Goal: Transaction & Acquisition: Purchase product/service

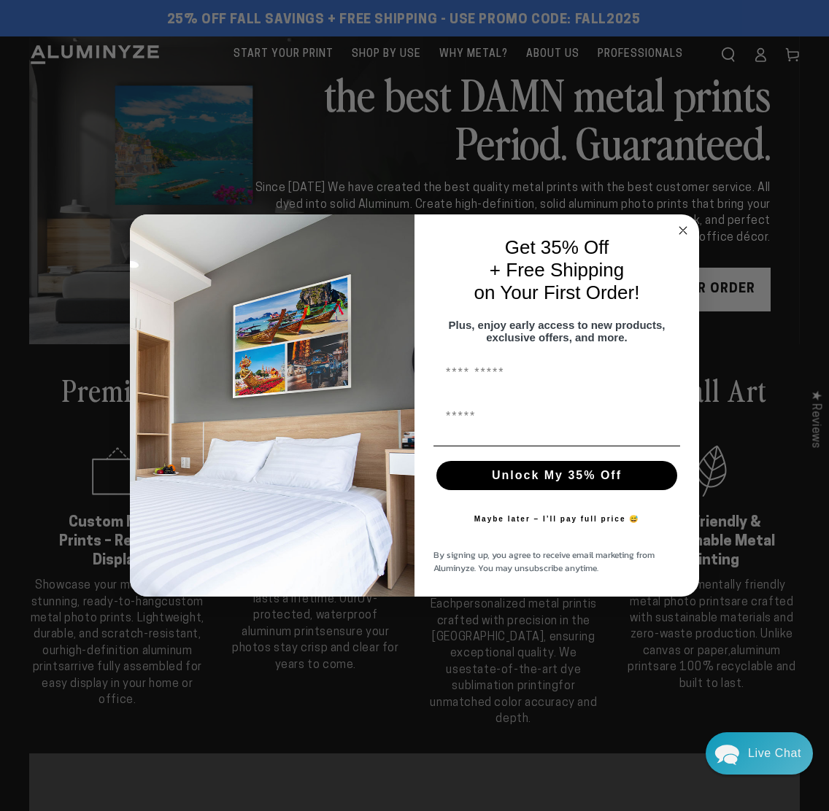
click at [682, 222] on circle "Close dialog" at bounding box center [683, 230] width 17 height 17
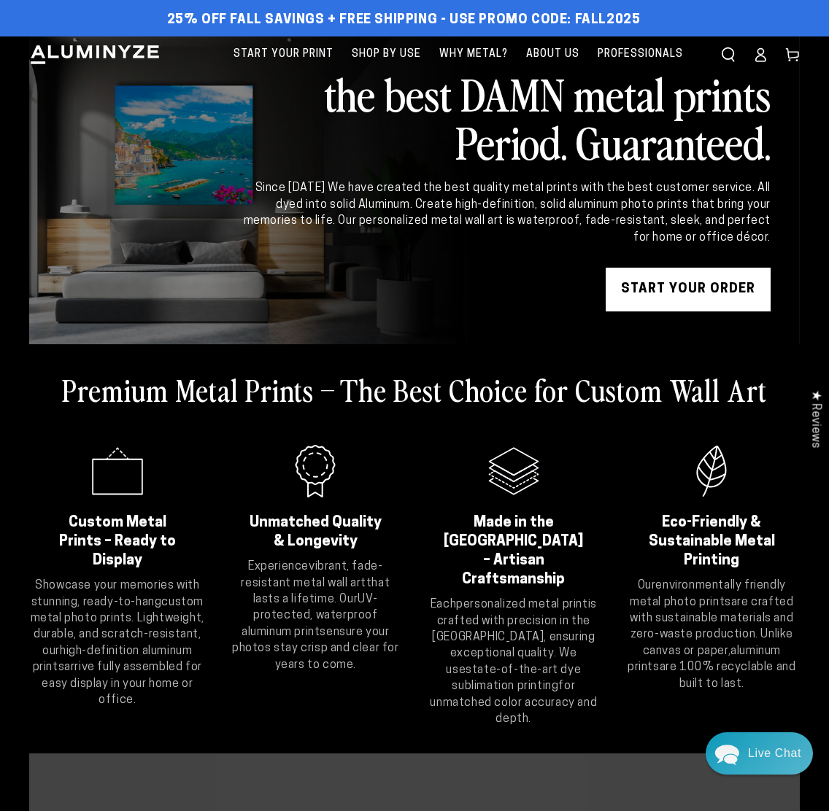
click at [755, 57] on icon at bounding box center [760, 54] width 15 height 15
click at [684, 292] on link "START YOUR Order" at bounding box center [687, 290] width 165 height 44
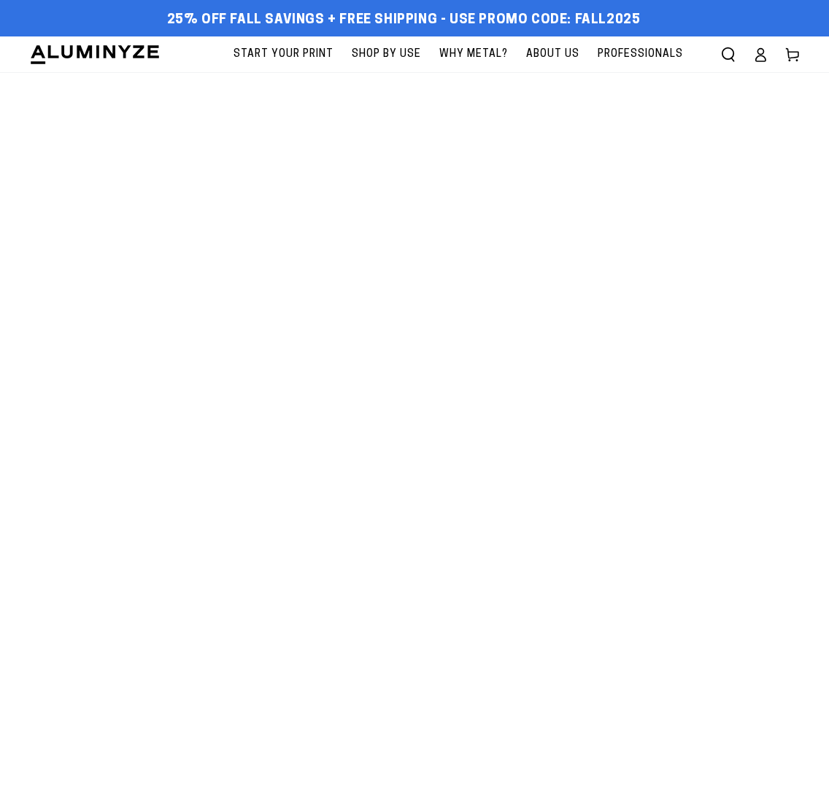
select select "**********"
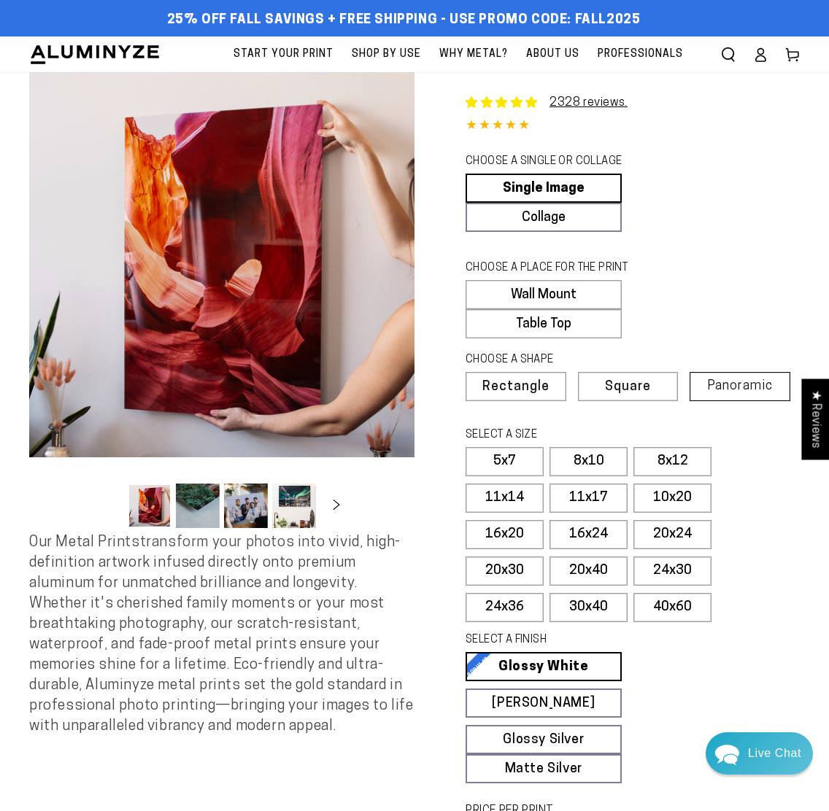
click at [729, 384] on span "Panoramic" at bounding box center [740, 386] width 66 height 14
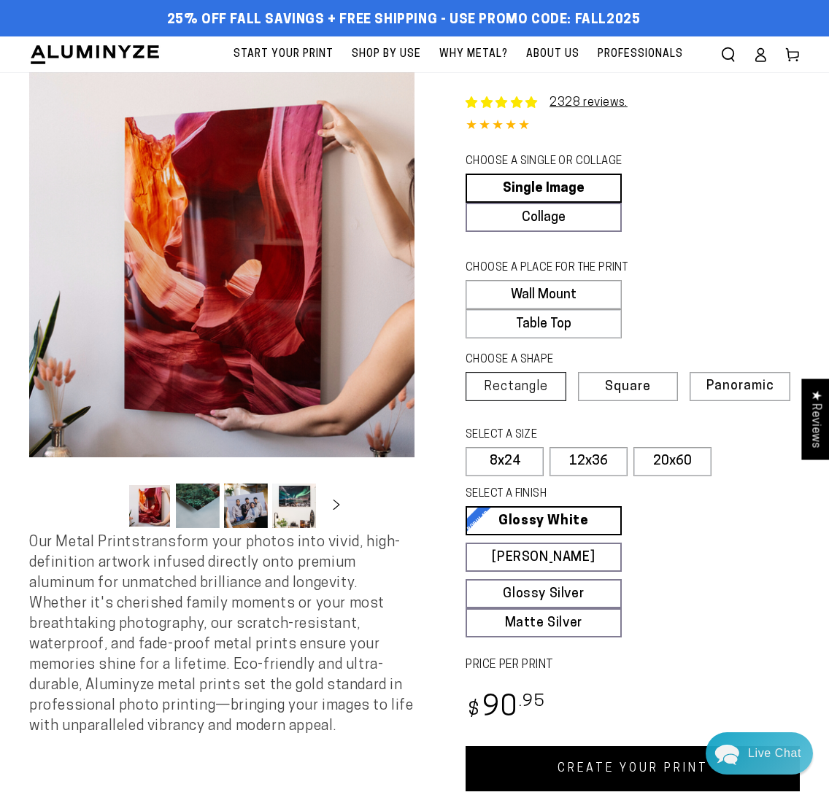
click at [507, 382] on span "Rectangle" at bounding box center [516, 387] width 64 height 13
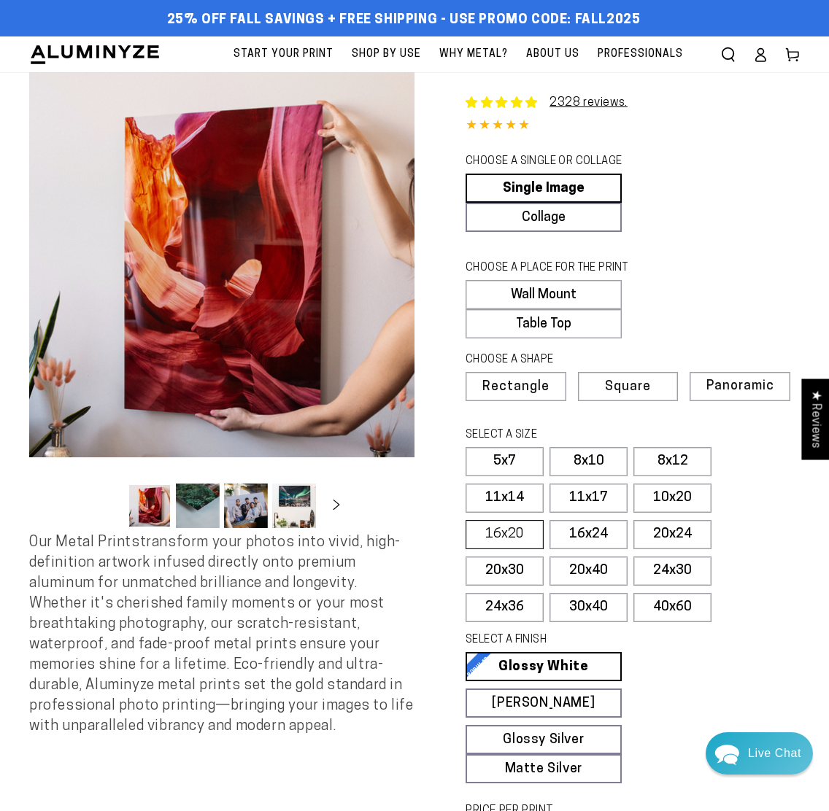
click at [527, 537] on label "16x20" at bounding box center [504, 534] width 78 height 29
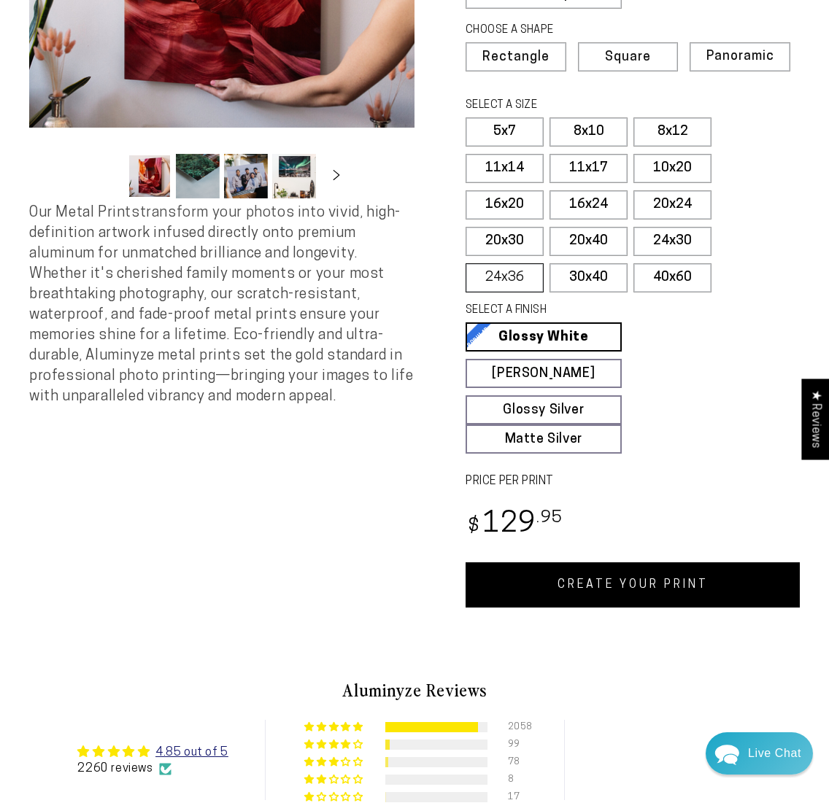
scroll to position [334, 0]
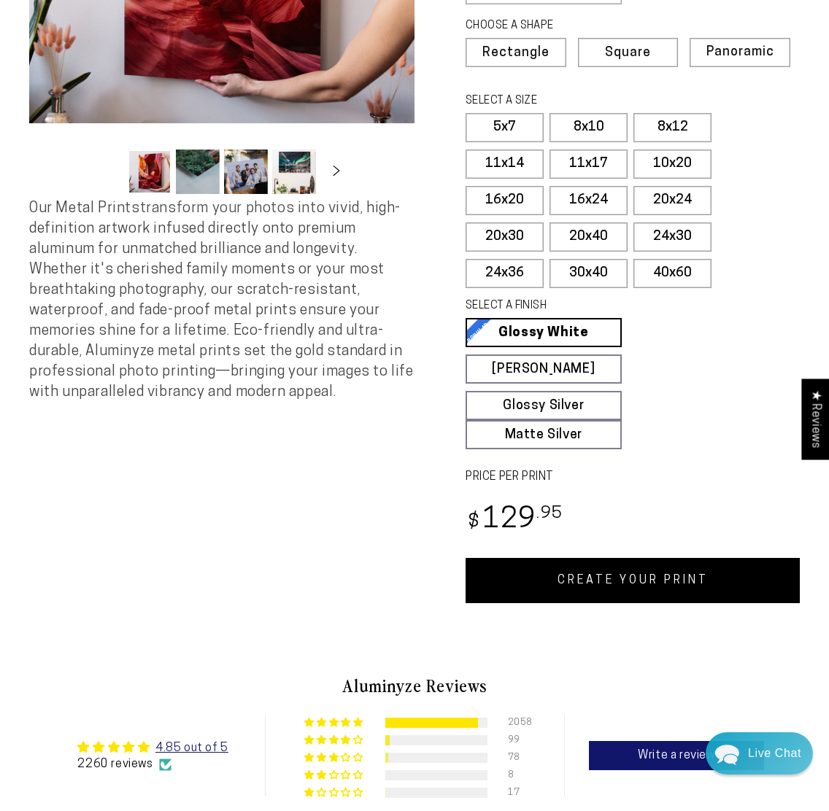
click at [614, 577] on link "CREATE YOUR PRINT" at bounding box center [632, 580] width 334 height 45
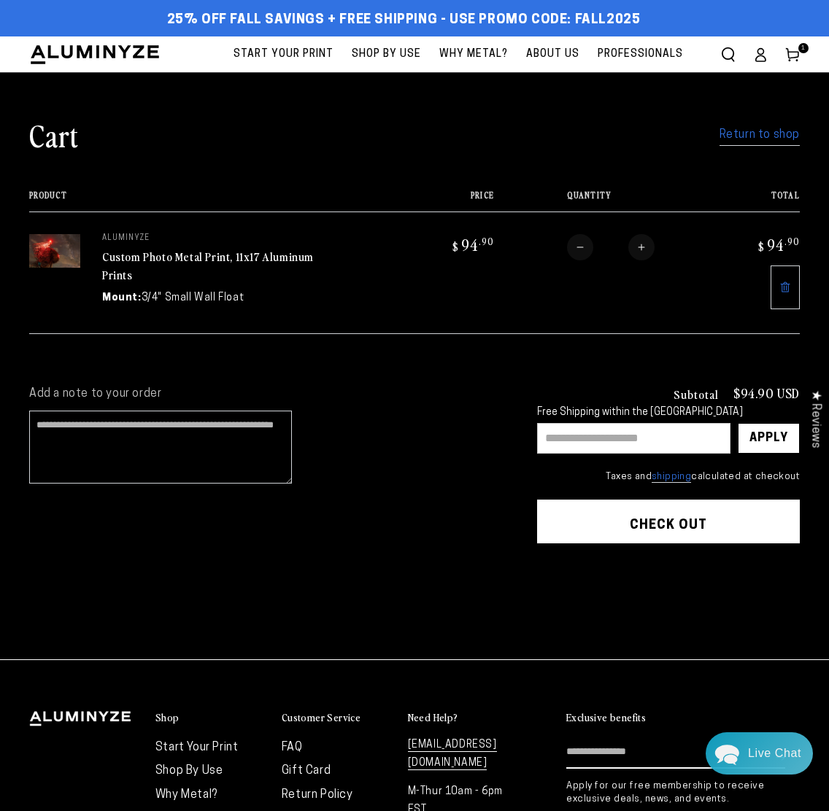
click at [754, 135] on link "Return to shop" at bounding box center [759, 135] width 80 height 21
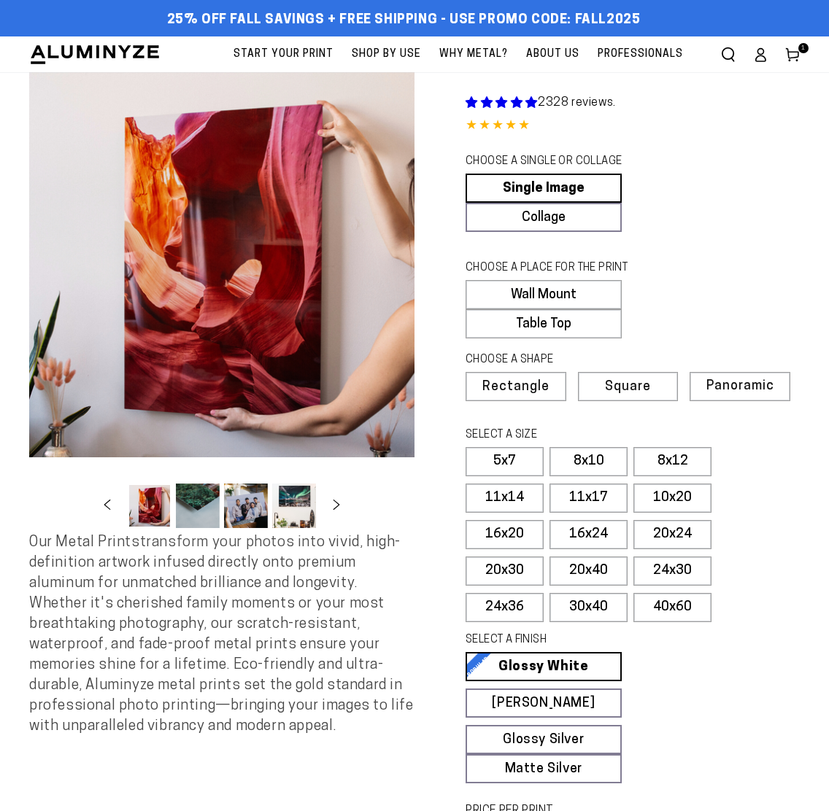
select select "**********"
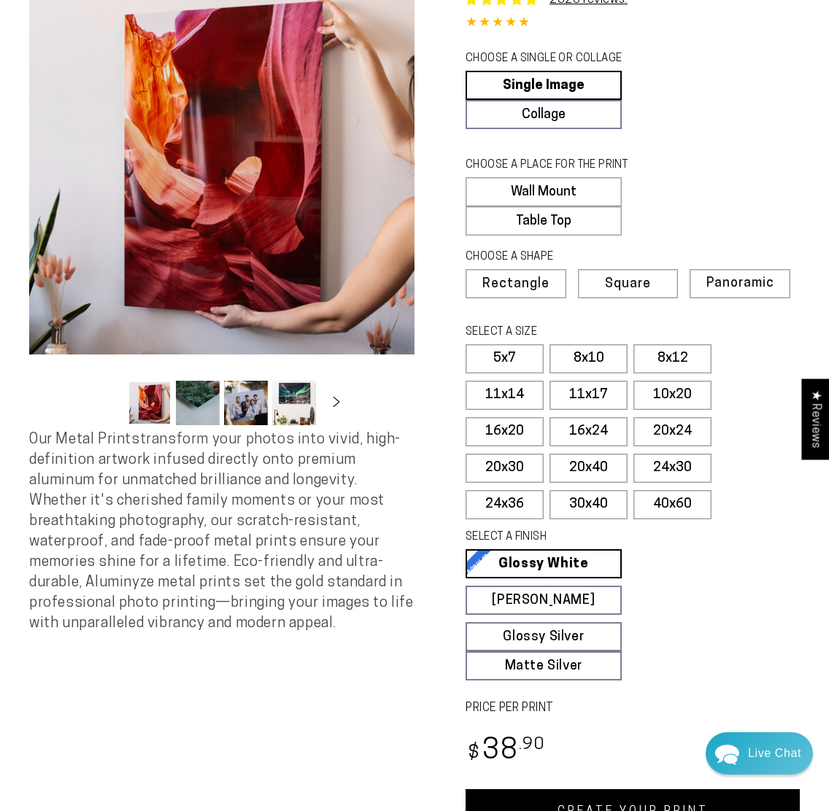
scroll to position [104, 0]
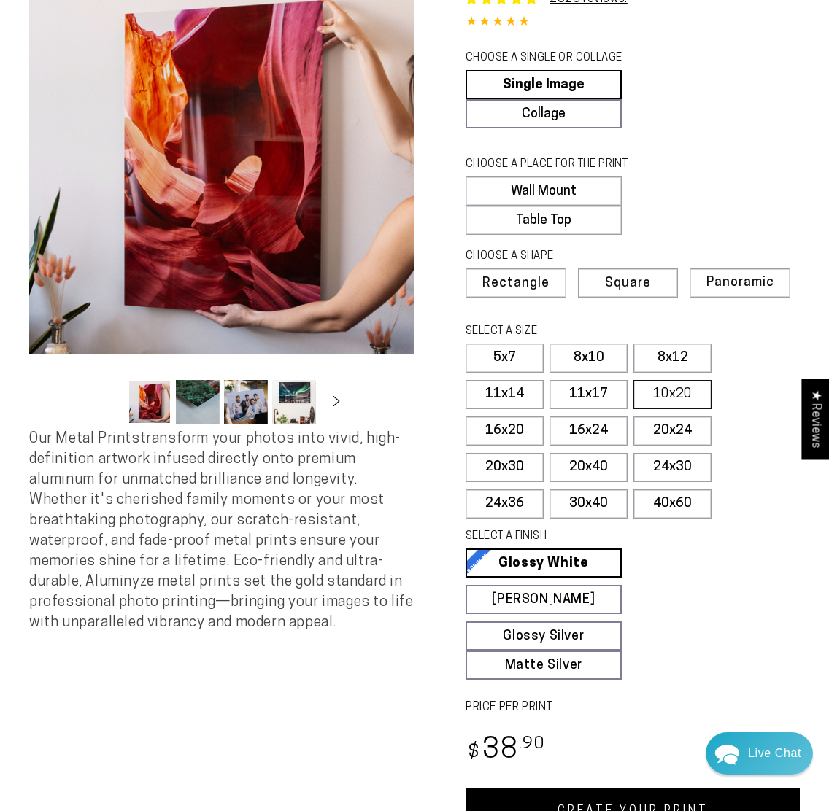
click at [661, 397] on label "10x20" at bounding box center [672, 394] width 78 height 29
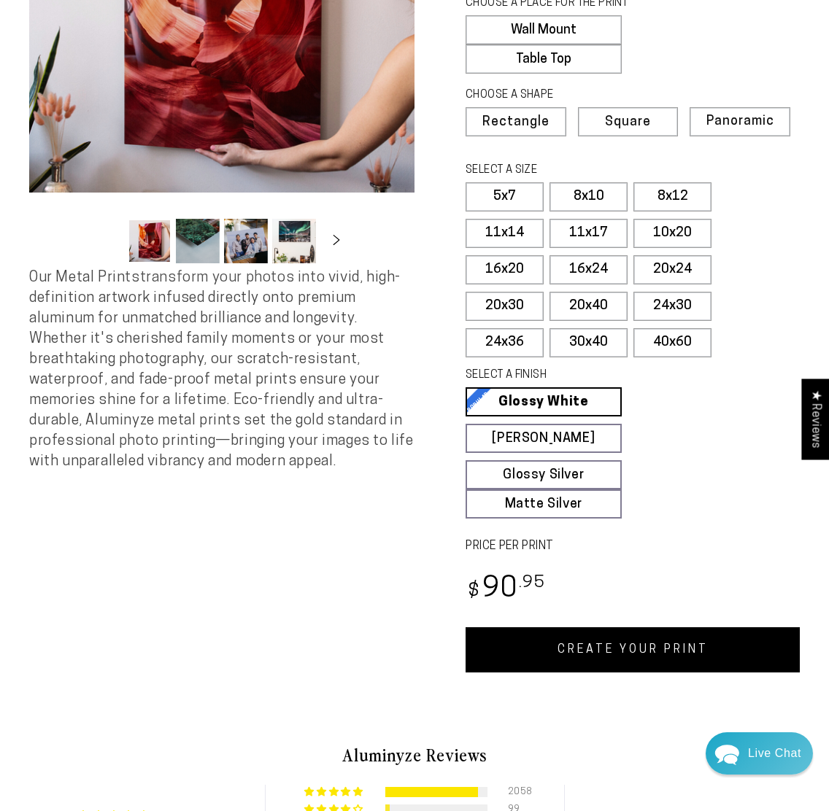
scroll to position [288, 0]
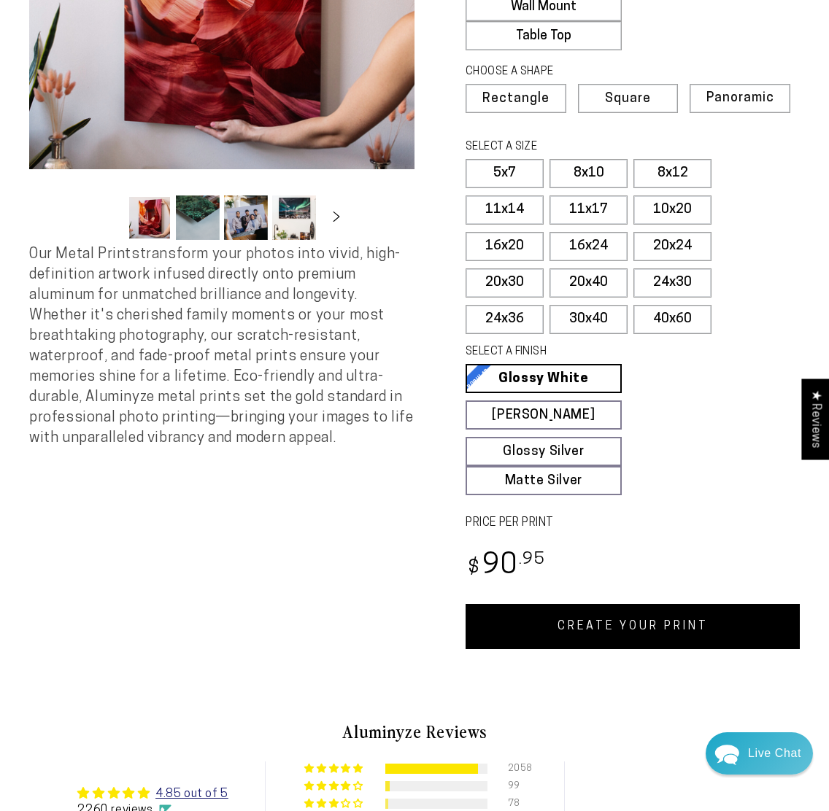
click at [656, 629] on link "CREATE YOUR PRINT" at bounding box center [632, 626] width 334 height 45
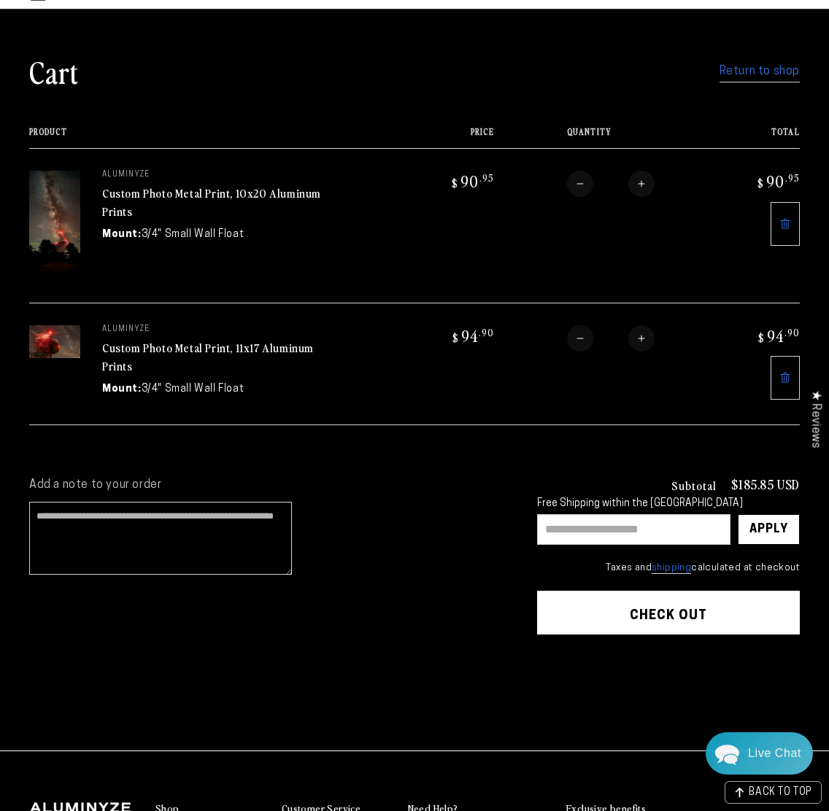
click at [575, 535] on input "text" at bounding box center [633, 529] width 193 height 31
type input "******"
click at [761, 535] on div "Apply" at bounding box center [768, 529] width 39 height 29
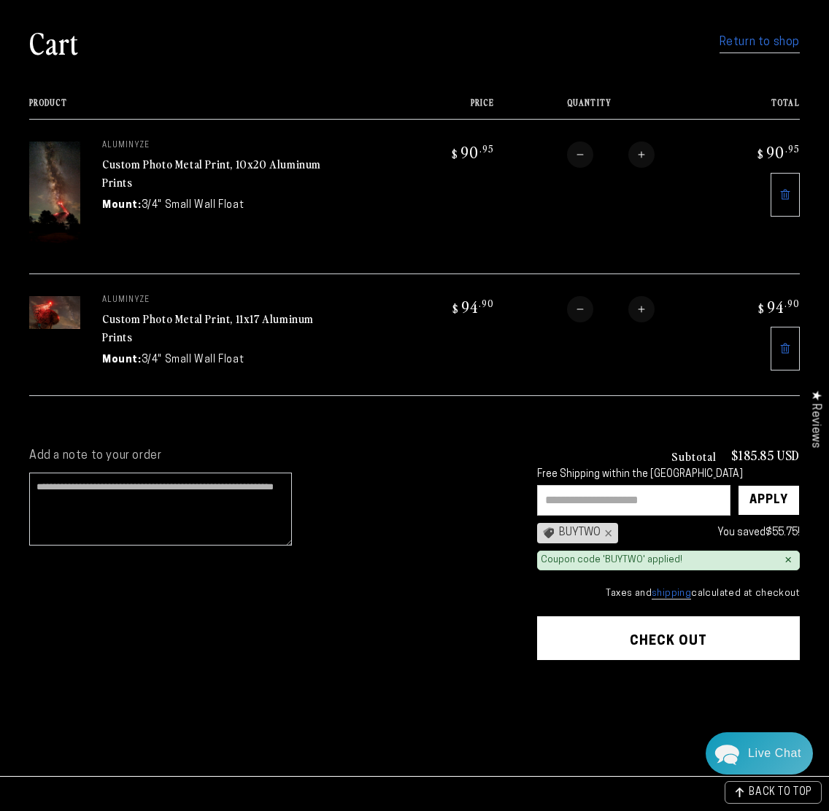
scroll to position [94, 0]
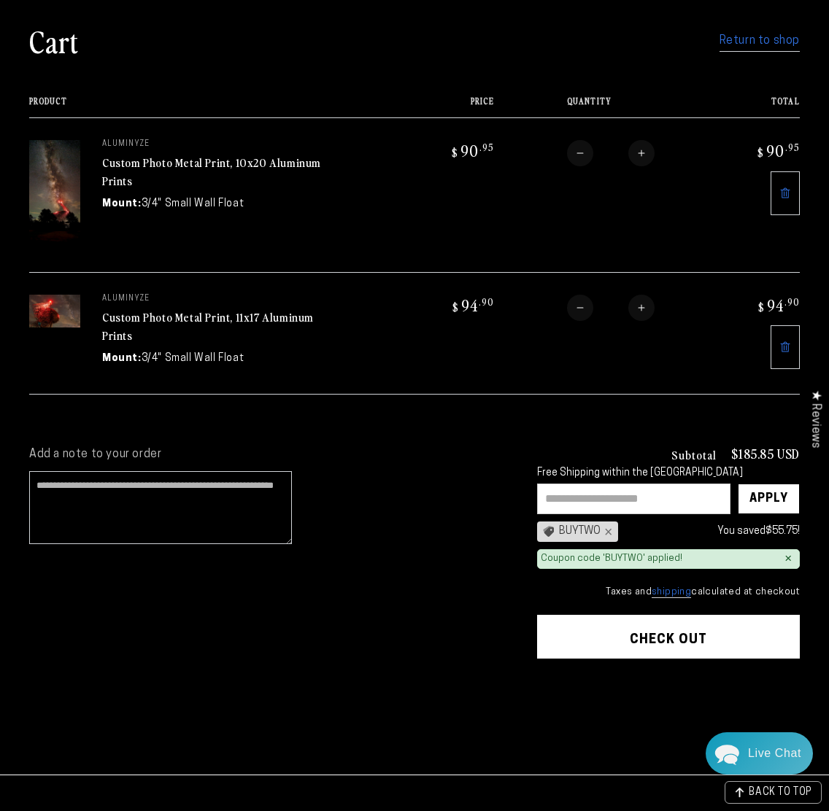
click at [691, 640] on button "Check out" at bounding box center [668, 637] width 263 height 44
